Goal: Task Accomplishment & Management: Manage account settings

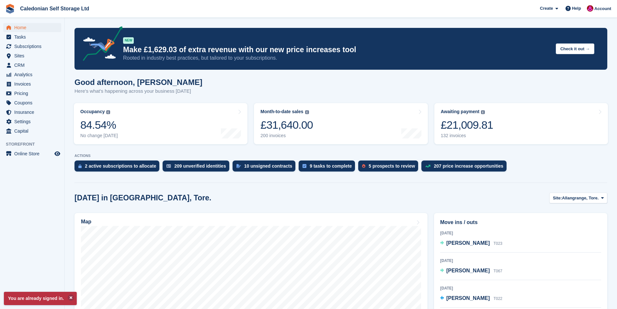
scroll to position [130, 0]
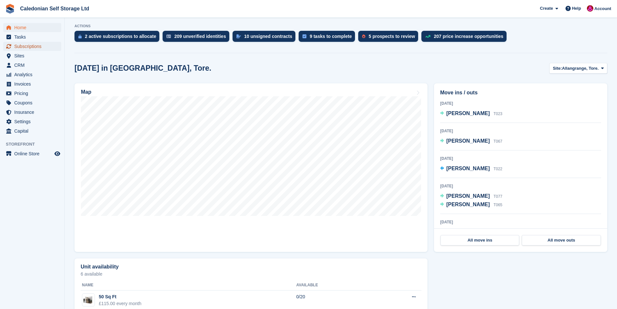
click at [25, 48] on span "Subscriptions" at bounding box center [33, 46] width 39 height 9
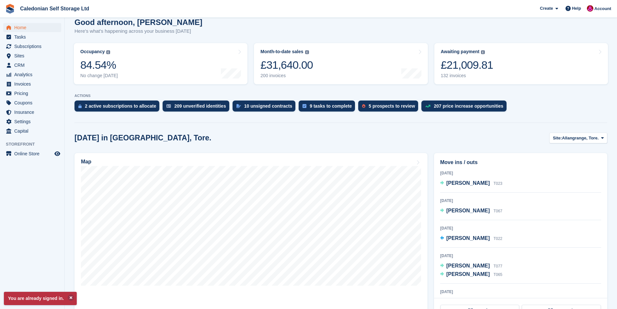
scroll to position [130, 0]
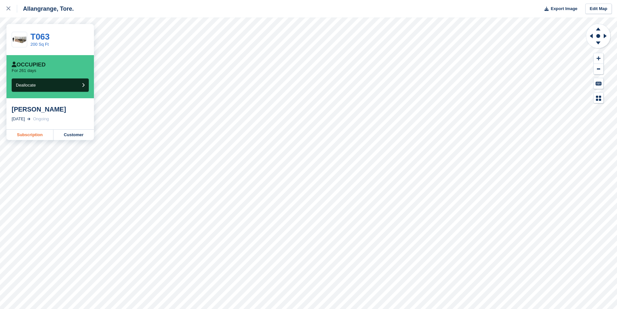
click at [38, 134] on link "Subscription" at bounding box center [29, 135] width 47 height 10
